Goal: Information Seeking & Learning: Learn about a topic

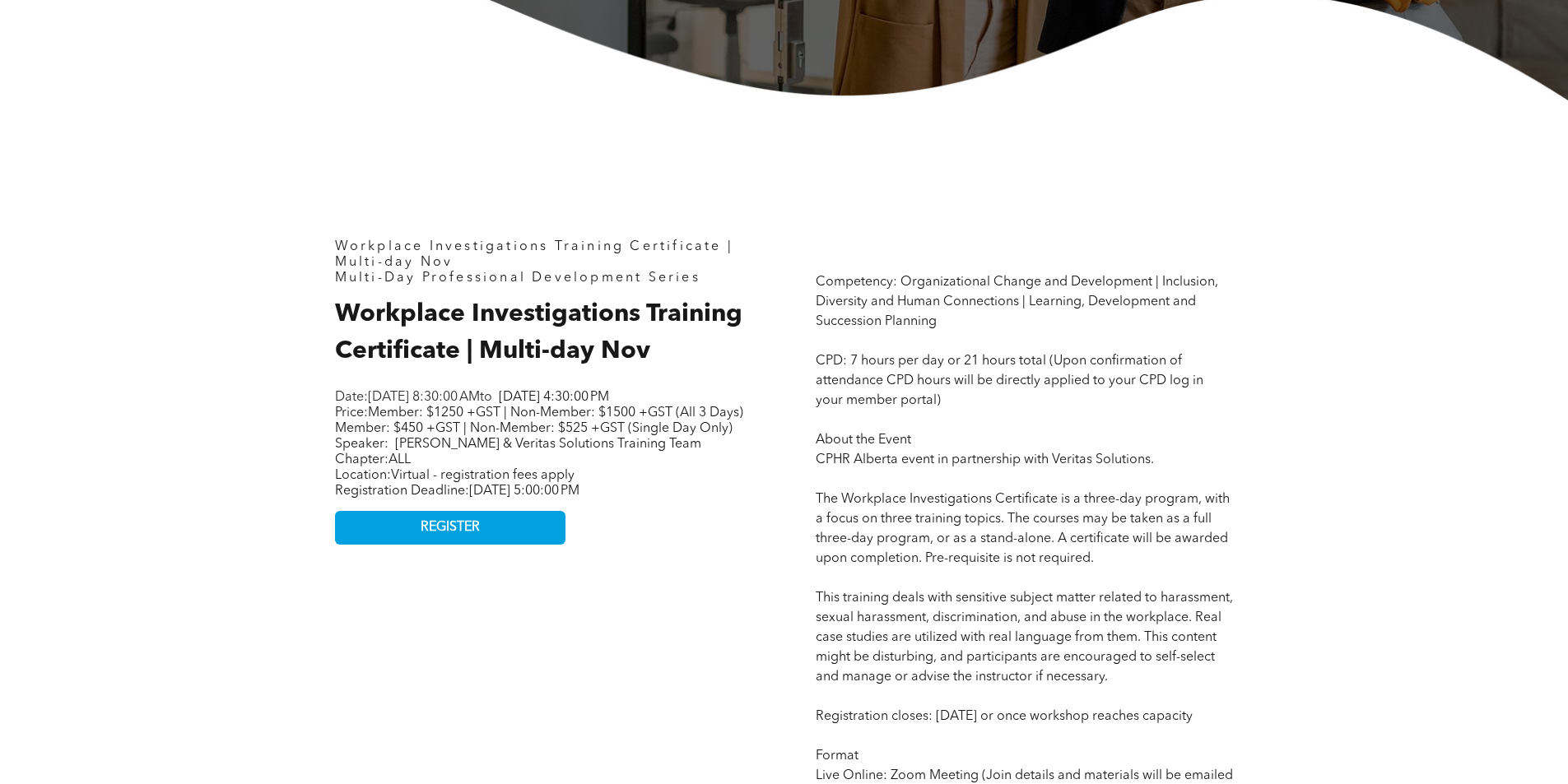
scroll to position [741, 0]
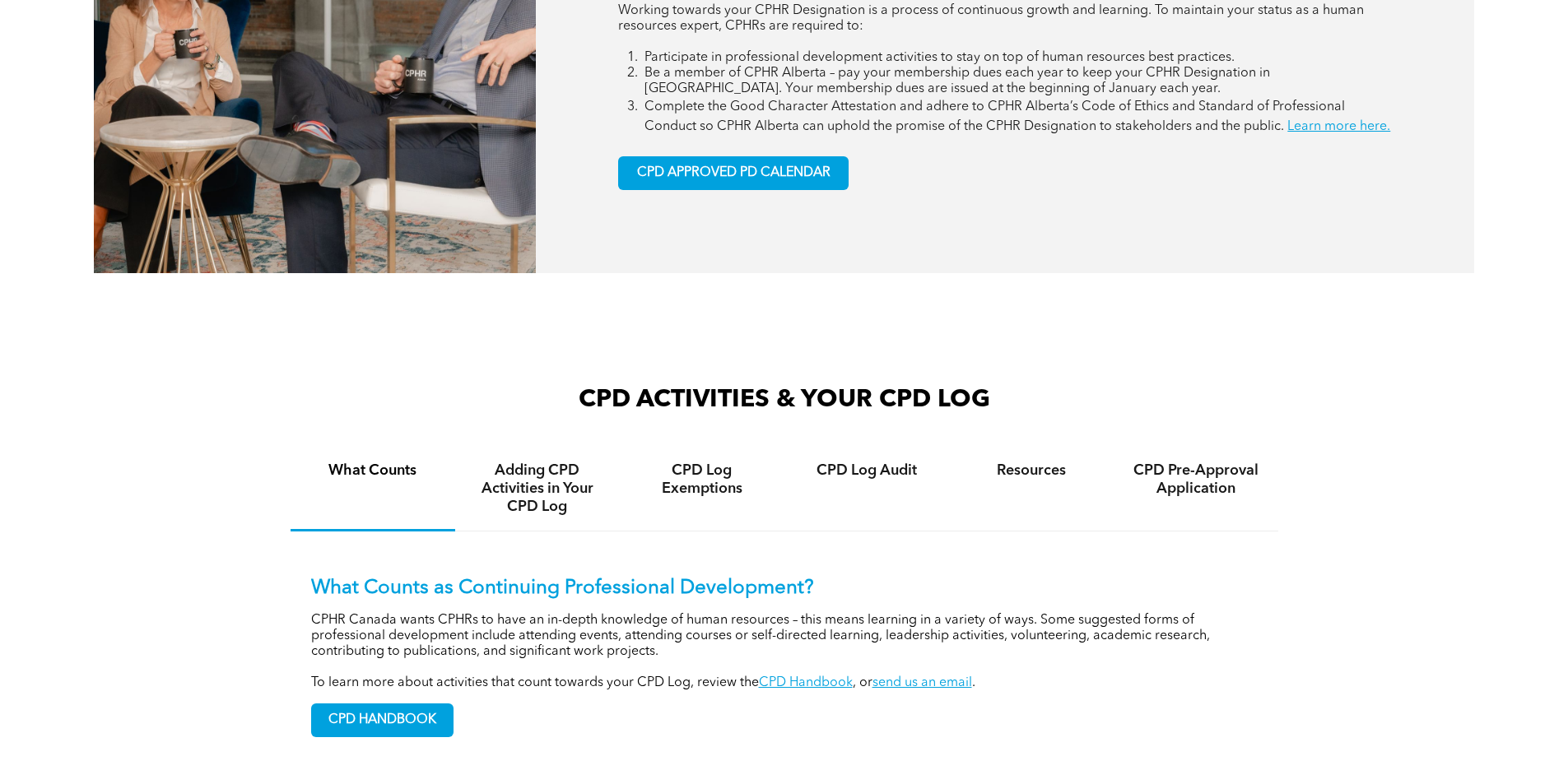
scroll to position [1070, 0]
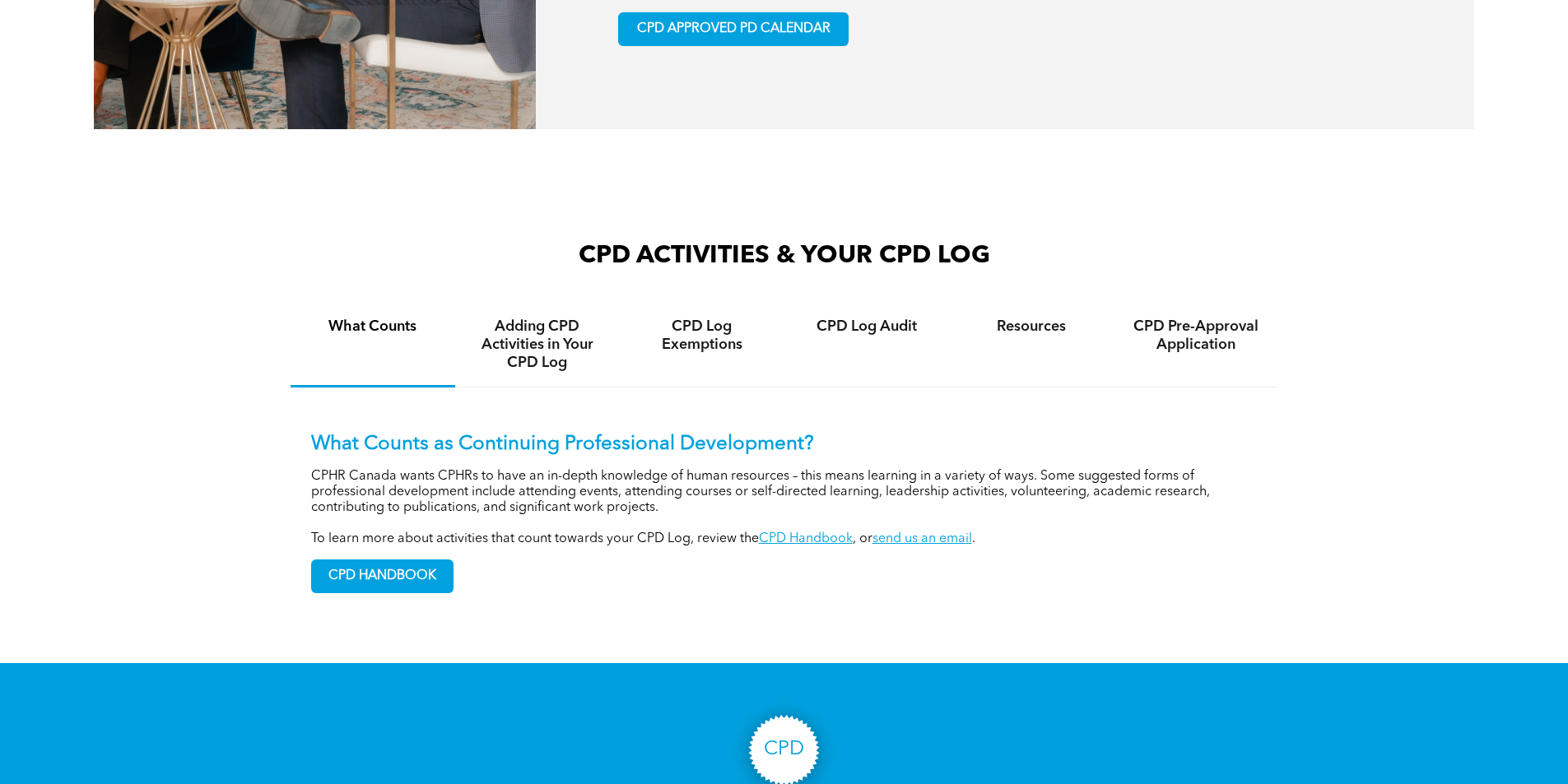
drag, startPoint x: 758, startPoint y: 47, endPoint x: 756, endPoint y: 31, distance: 16.1
drag, startPoint x: 716, startPoint y: 49, endPoint x: 712, endPoint y: 67, distance: 18.4
click at [713, 37] on span "CPD APPROVED PD CALENDAR" at bounding box center [733, 29] width 193 height 15
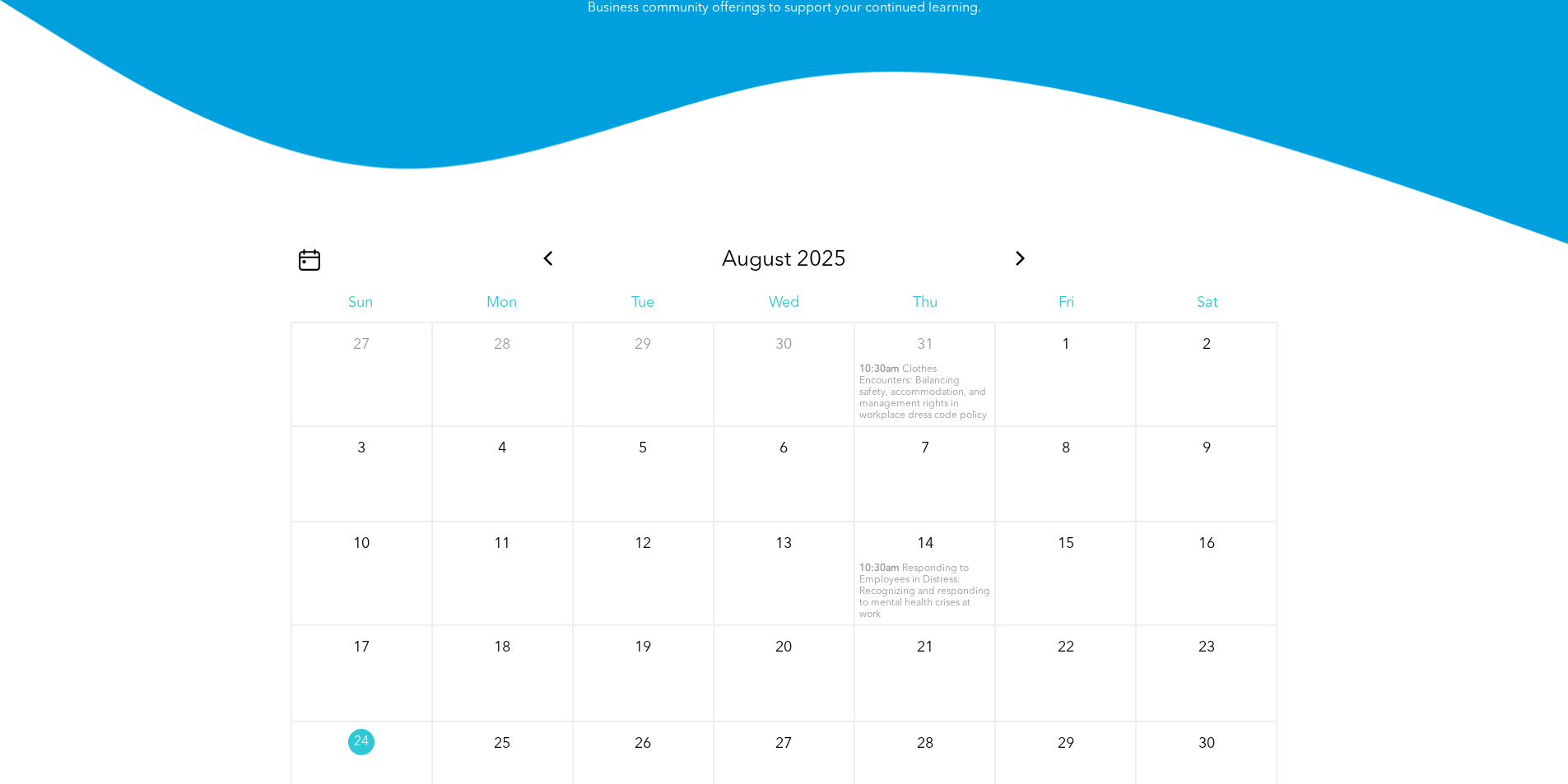
scroll to position [2163, 0]
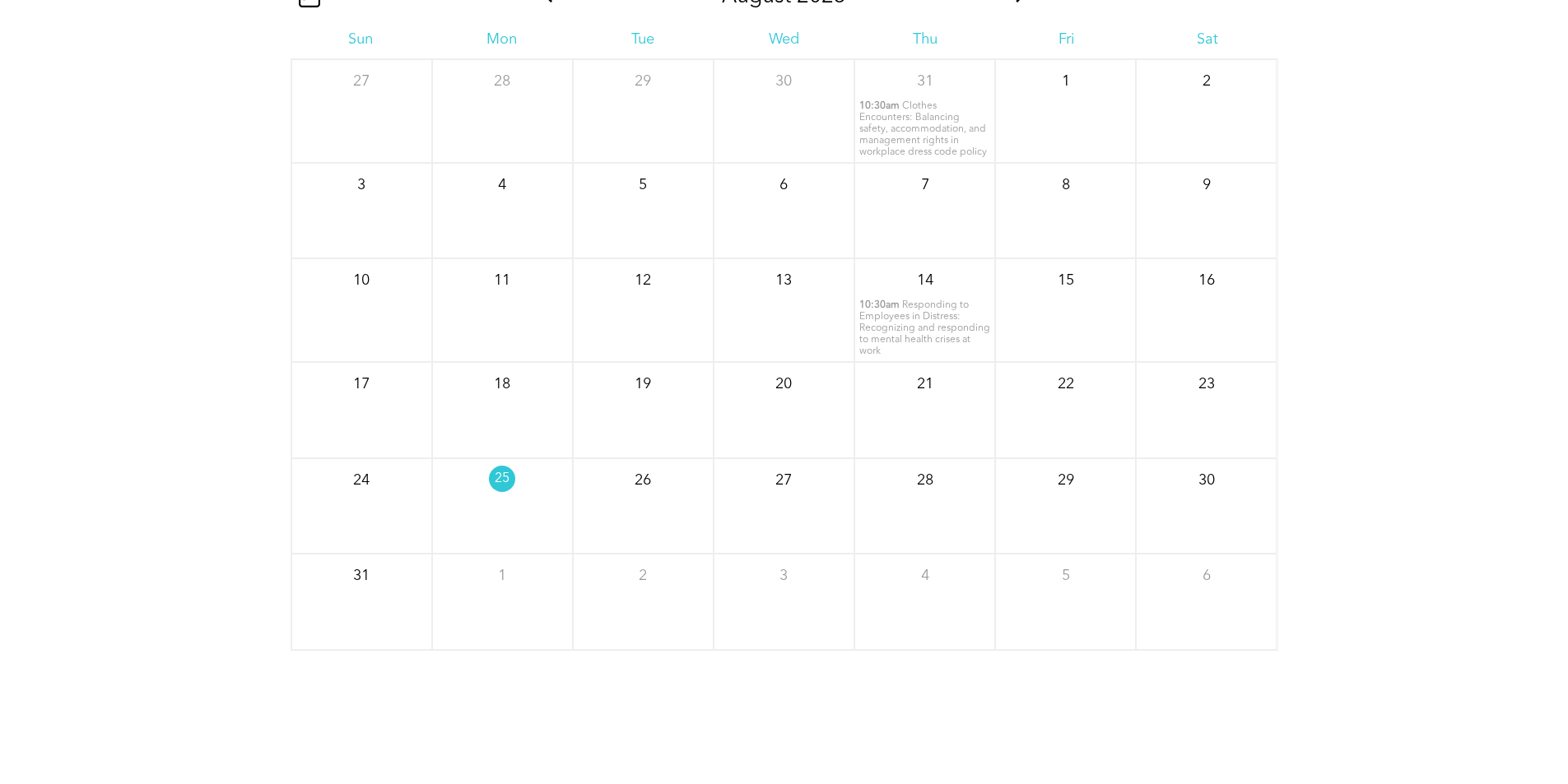
drag, startPoint x: 991, startPoint y: 9, endPoint x: 1000, endPoint y: 7, distance: 9.2
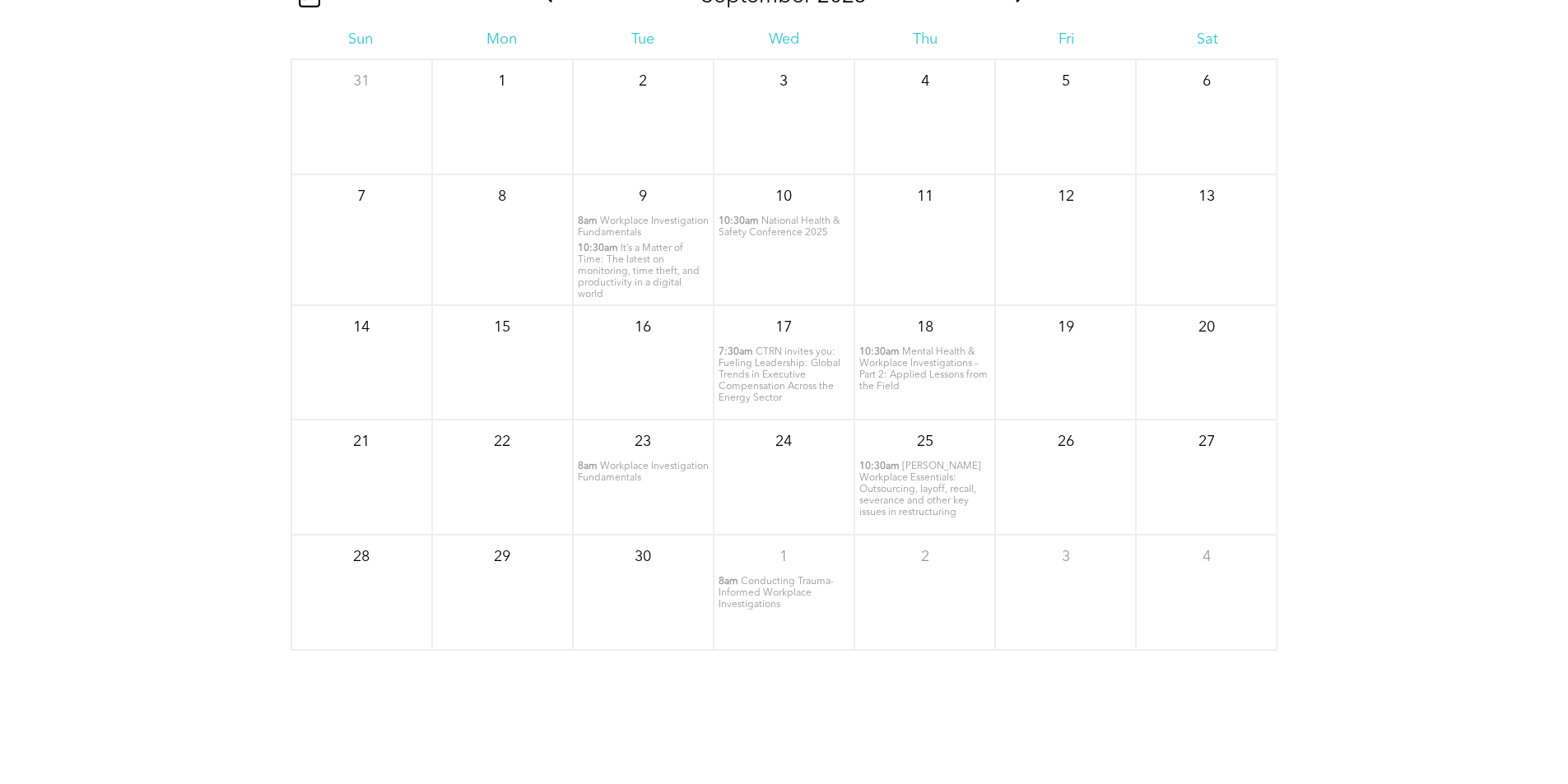
drag, startPoint x: 765, startPoint y: 592, endPoint x: 747, endPoint y: 587, distance: 18.7
click at [747, 587] on div "1 8am Conducting Trauma-Informed Workplace Investigations" at bounding box center [784, 592] width 140 height 115
click at [749, 598] on span "Conducting Trauma-Informed Workplace Investigations" at bounding box center [776, 593] width 115 height 33
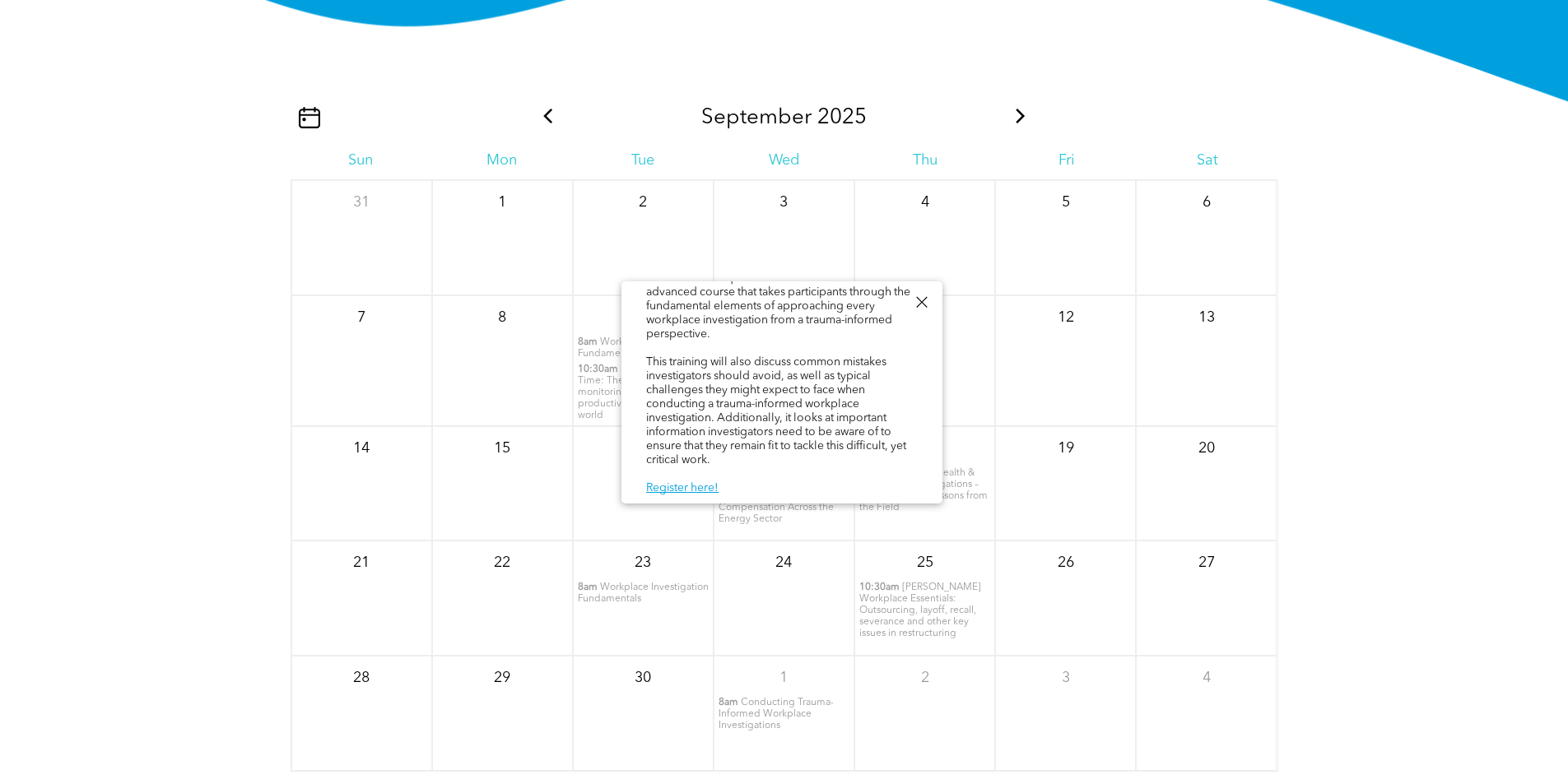
scroll to position [2080, 0]
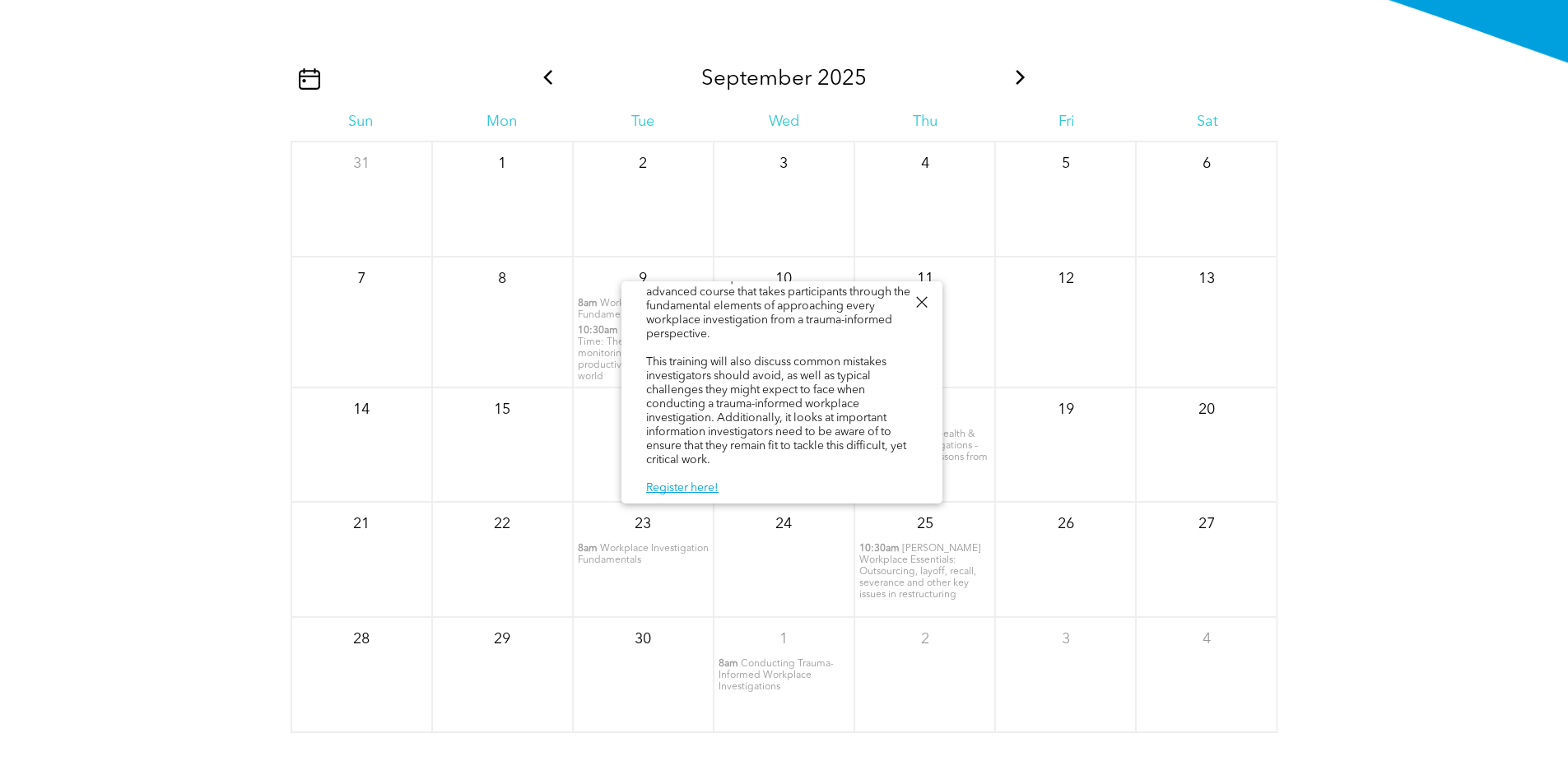
click at [890, 572] on span "Lancaster’s Workplace Essentials: Outsourcing, layoff, recall, severance and ot…" at bounding box center [919, 572] width 121 height 56
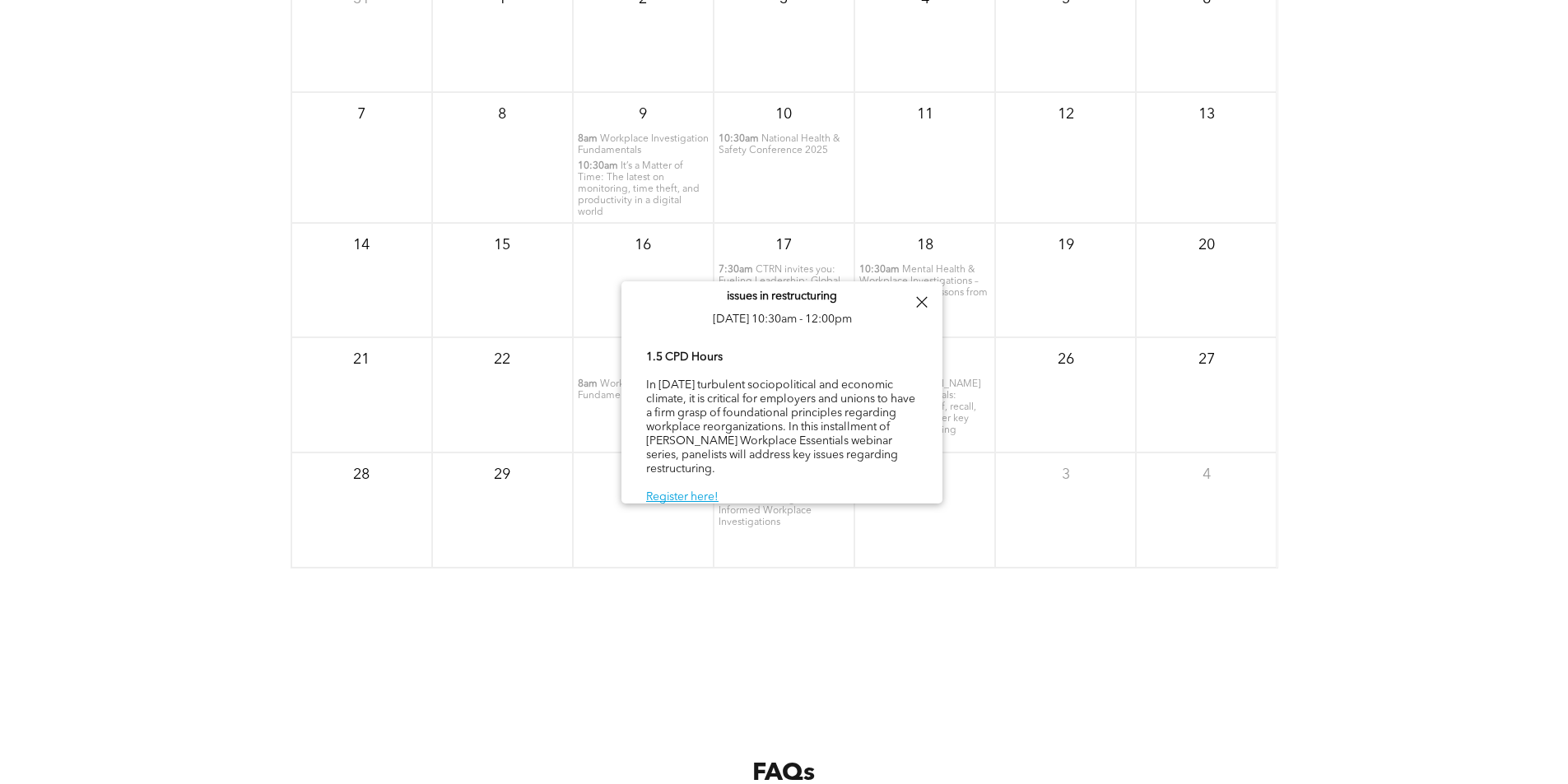
scroll to position [2163, 0]
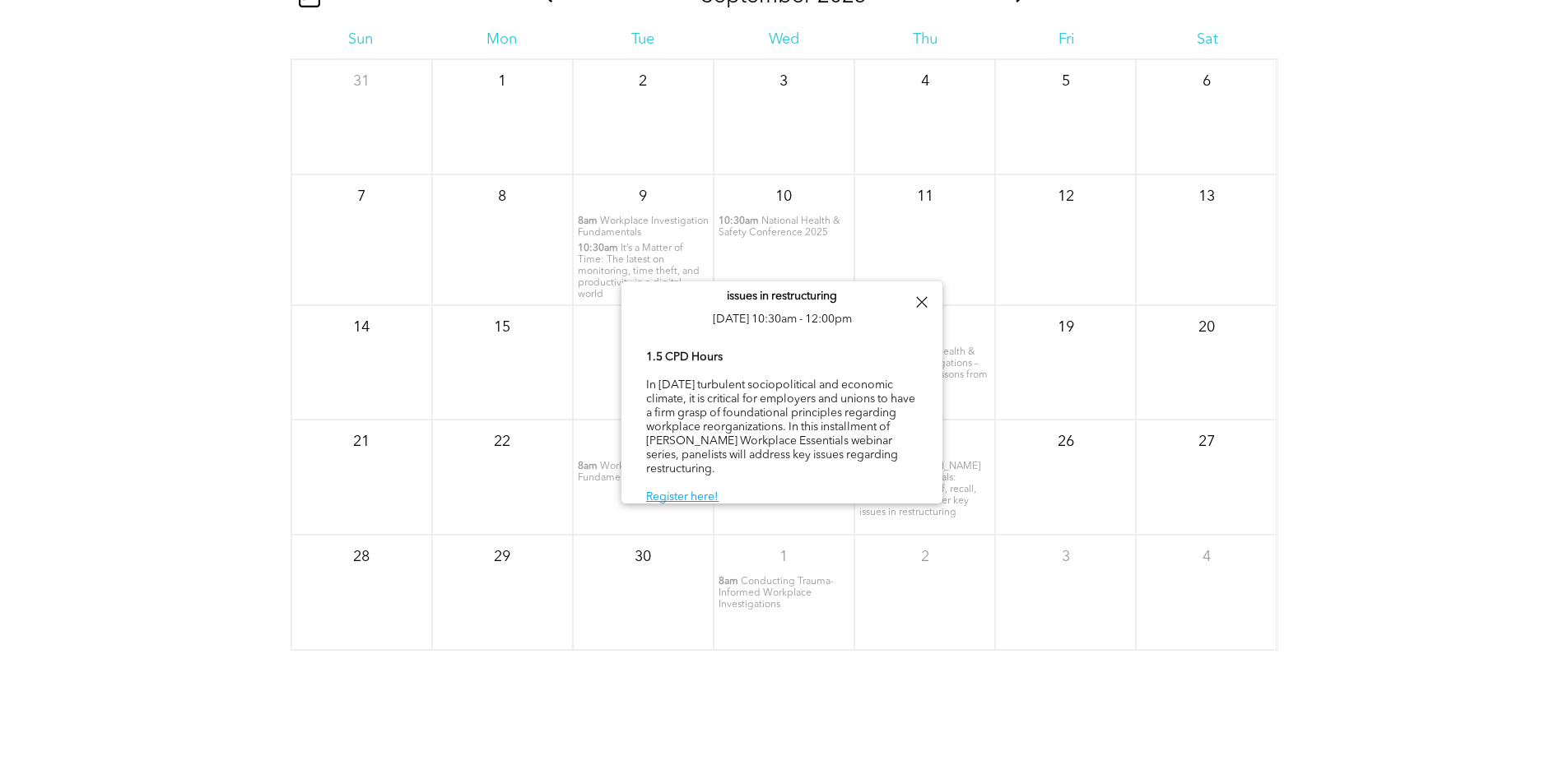
click at [1361, 415] on div "September 2025 Sun Mon Tue Wed Thu Fri Sat 31 1 2 3 4" at bounding box center [784, 379] width 1568 height 658
click at [919, 313] on div at bounding box center [921, 302] width 22 height 22
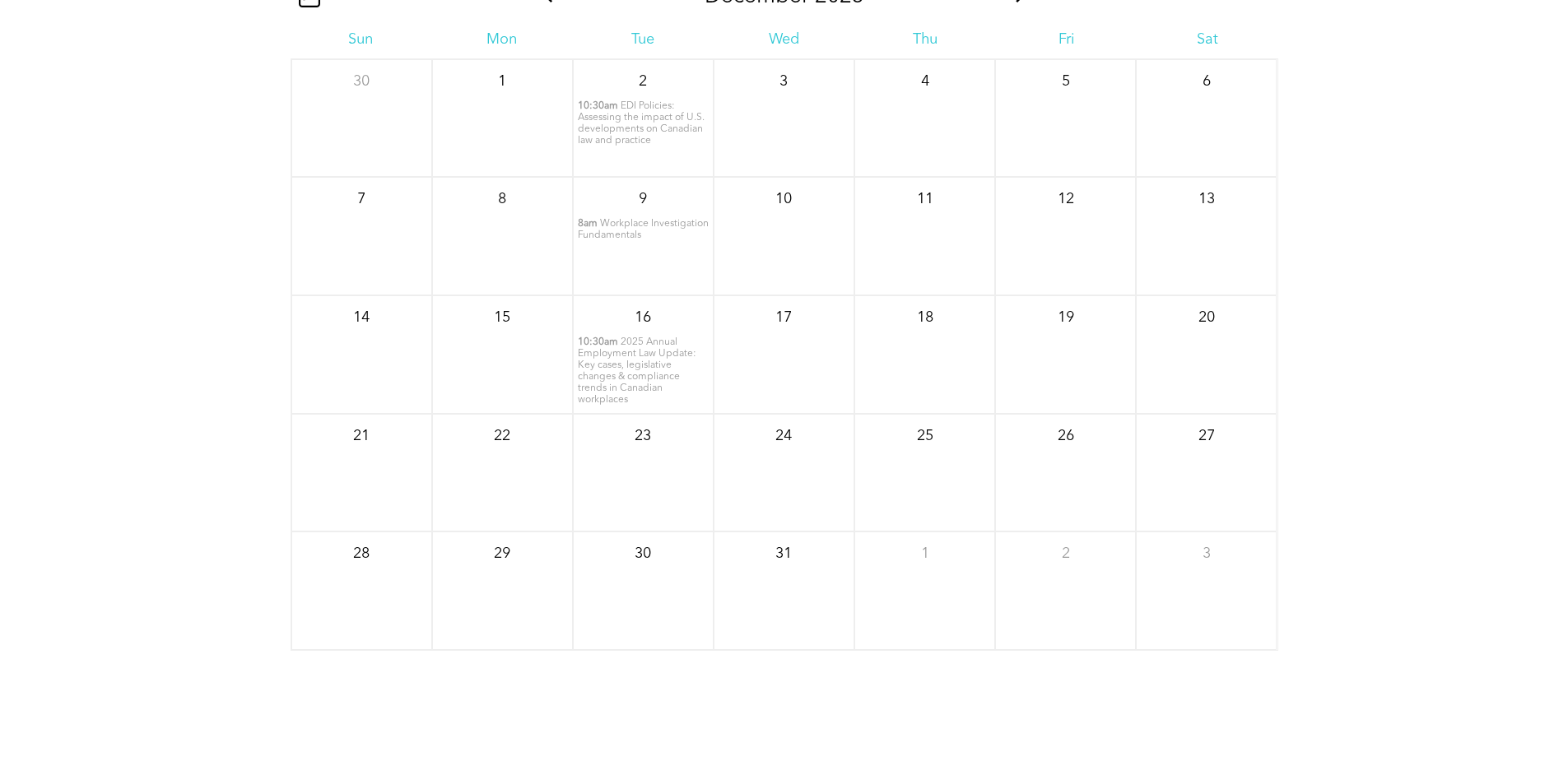
drag, startPoint x: 637, startPoint y: 388, endPoint x: 608, endPoint y: 397, distance: 30.4
click at [608, 397] on span "2025 Annual Employment Law Update: Key cases, legislative changes & compliance …" at bounding box center [637, 370] width 119 height 67
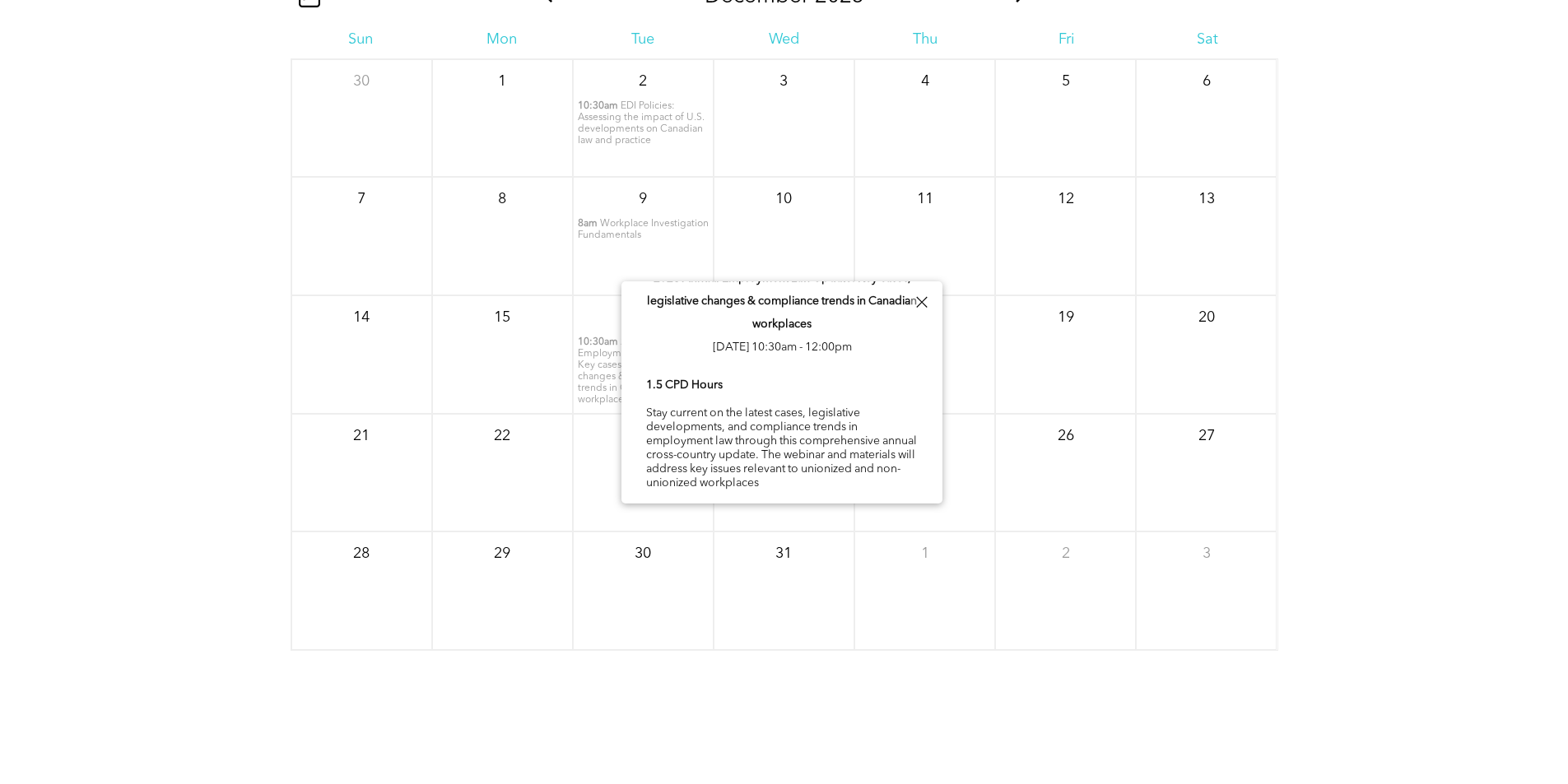
scroll to position [41, 0]
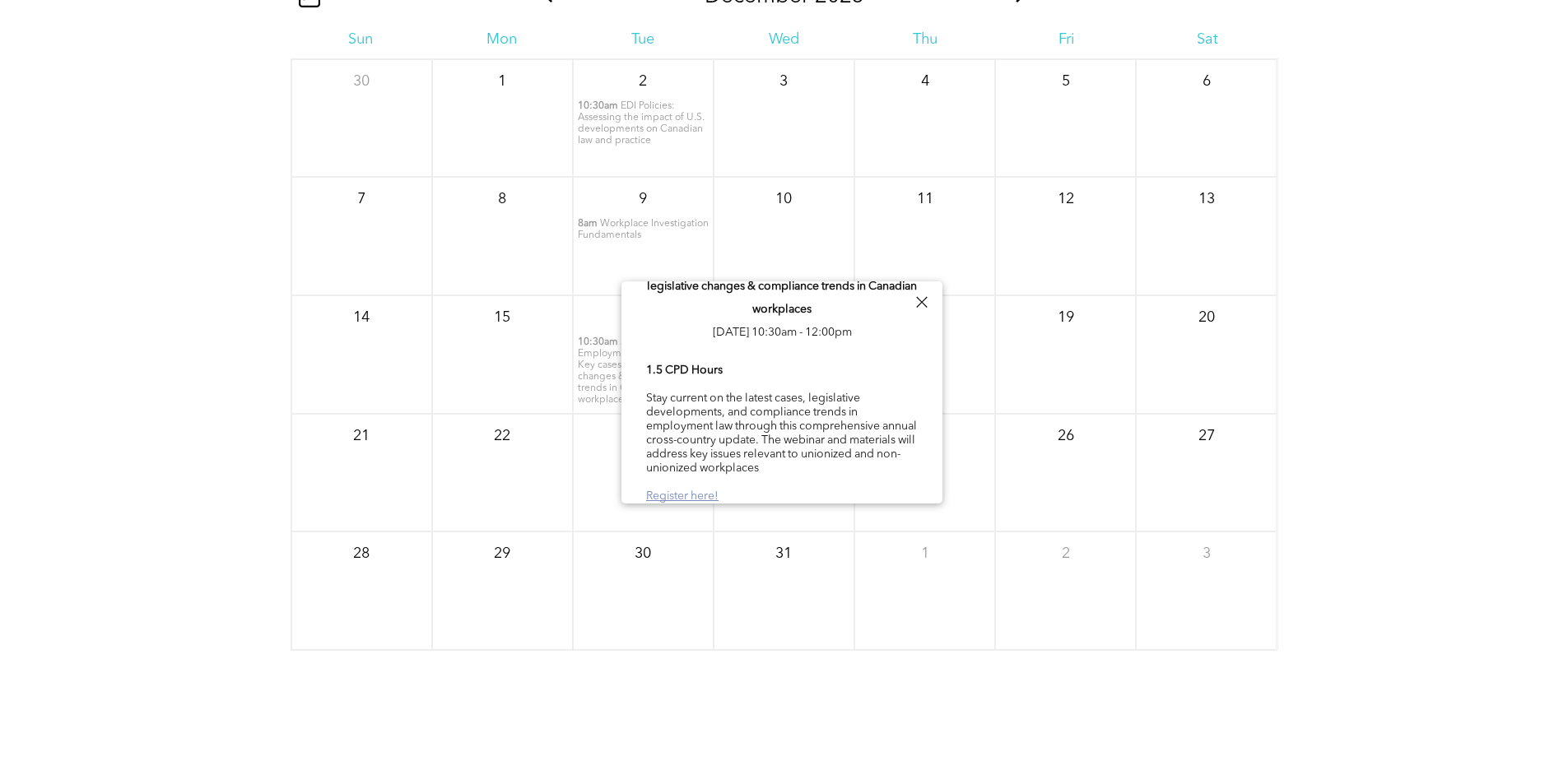
click at [689, 493] on link "Register here!" at bounding box center [682, 495] width 73 height 12
click at [1289, 263] on div "December 2025 Sun Mon Tue Wed Thu Fri Sat 30 1 2 10:30am EDI Policies: Assessin…" at bounding box center [784, 379] width 1568 height 658
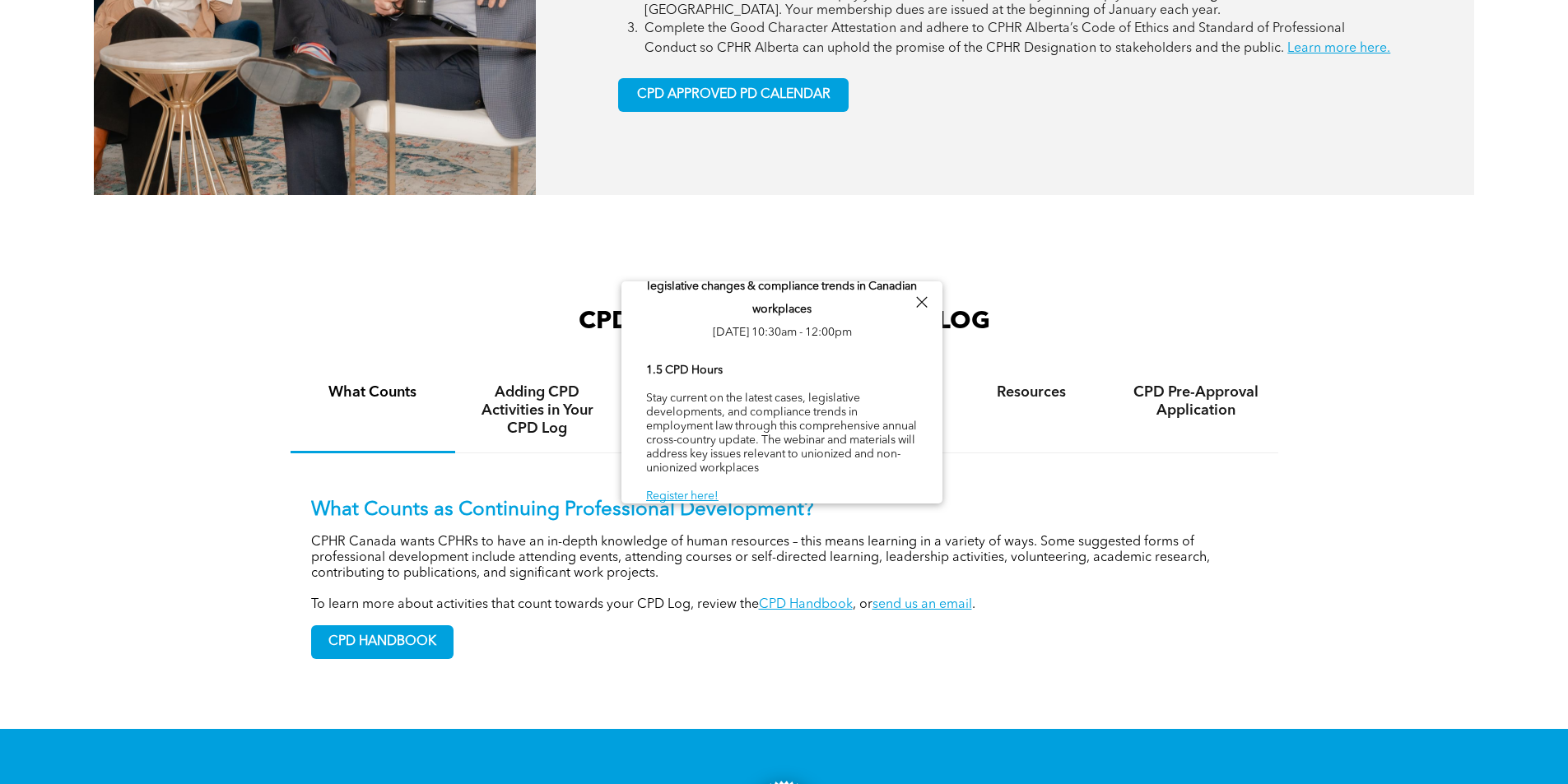
scroll to position [1093, 0]
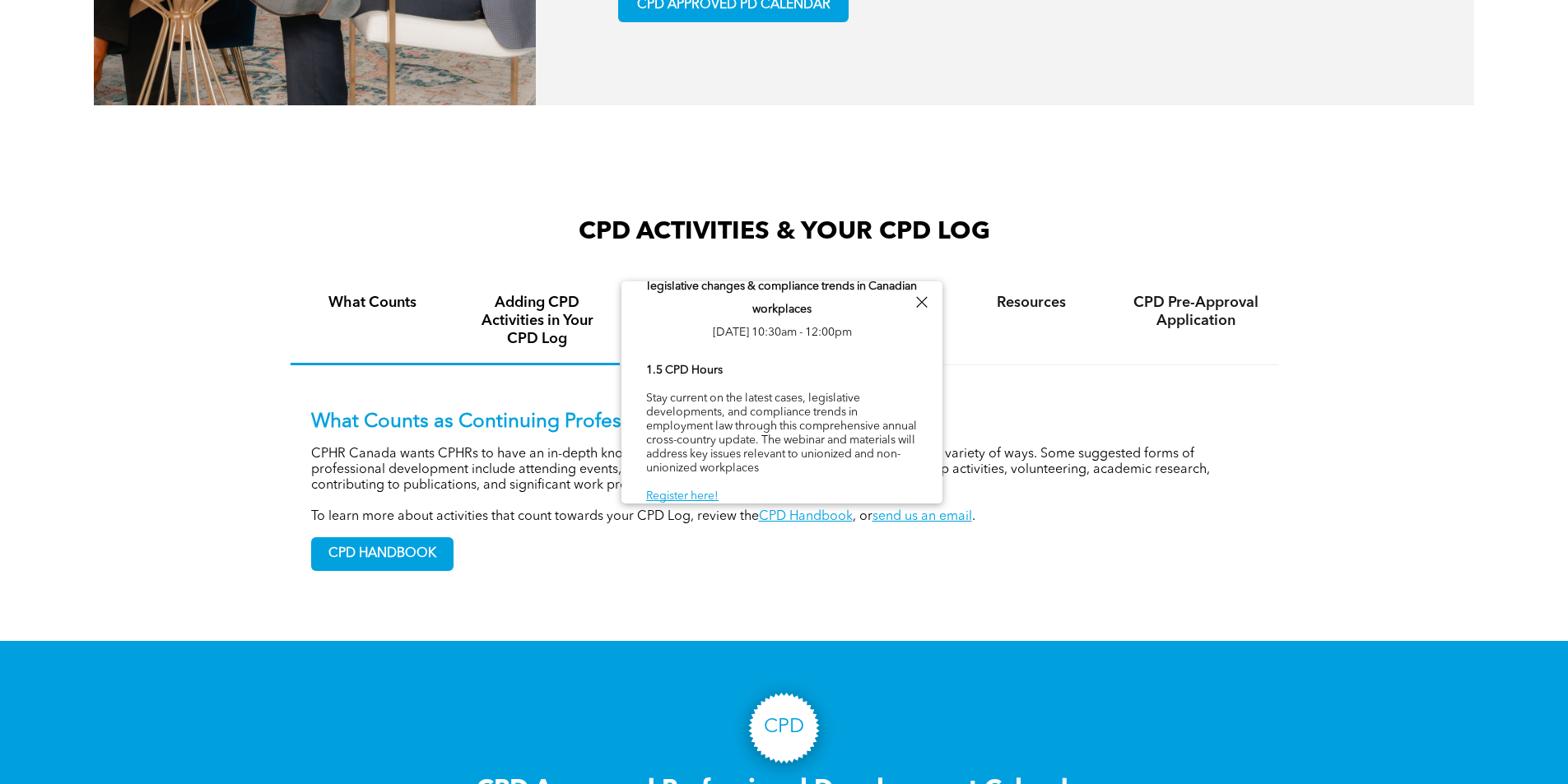
click at [519, 325] on h4 "Adding CPD Activities in Your CPD Log" at bounding box center [538, 321] width 135 height 54
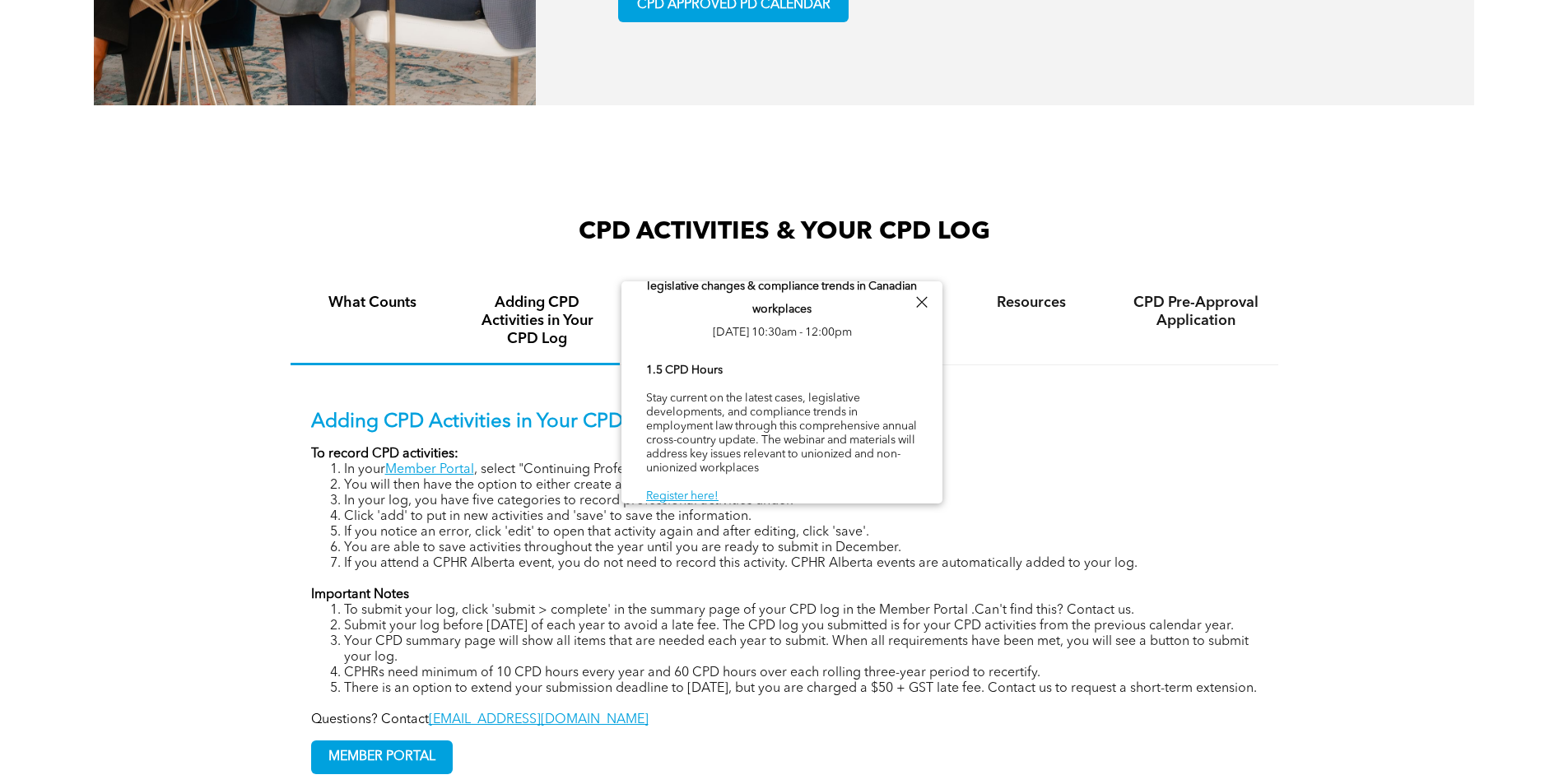
click at [380, 347] on div "What Counts" at bounding box center [372, 322] width 165 height 86
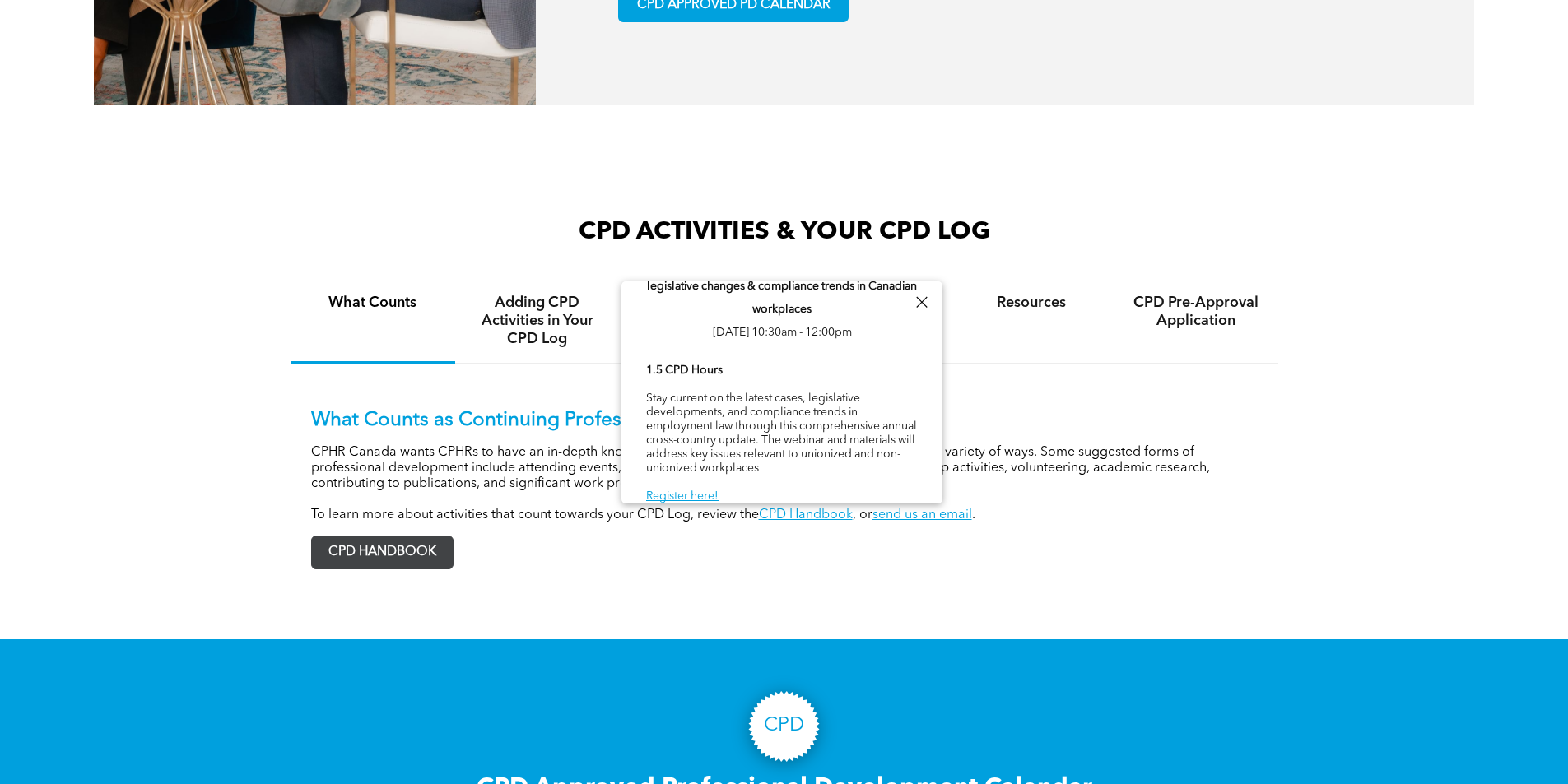
click at [431, 568] on span "CPD HANDBOOK" at bounding box center [382, 553] width 140 height 32
